Goal: Navigation & Orientation: Find specific page/section

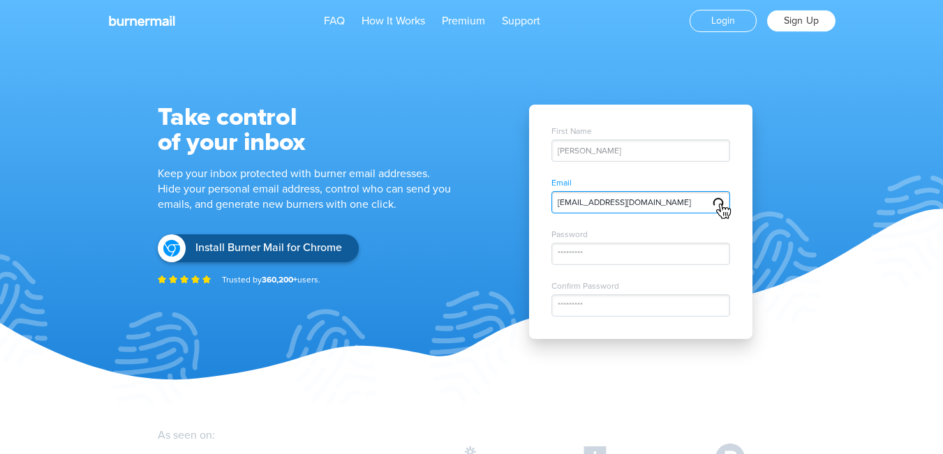
click at [790, 13] on link "Sign Up" at bounding box center [801, 21] width 68 height 22
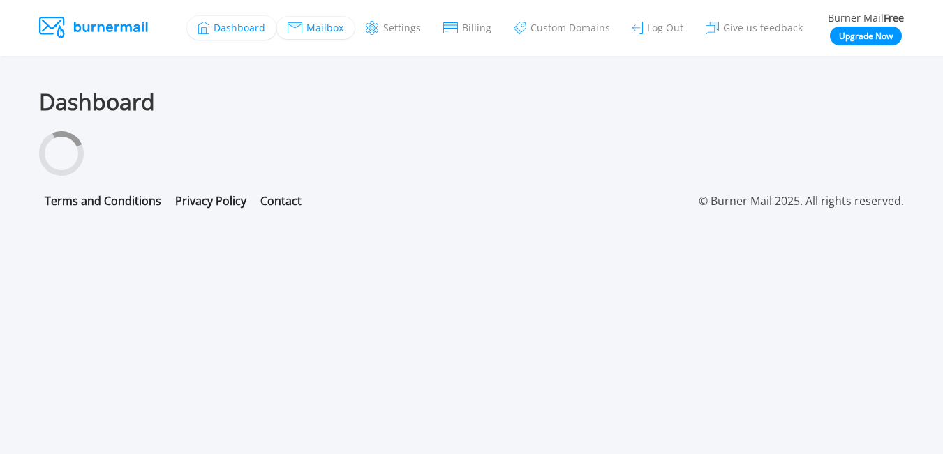
click at [331, 27] on span "Mailbox" at bounding box center [324, 28] width 37 height 10
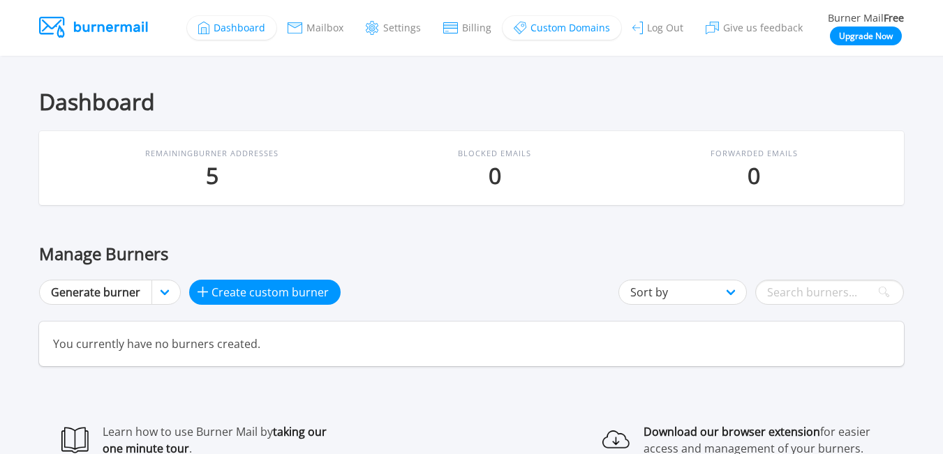
click at [563, 32] on span "Custom Domains" at bounding box center [570, 28] width 80 height 10
